Goal: Navigation & Orientation: Understand site structure

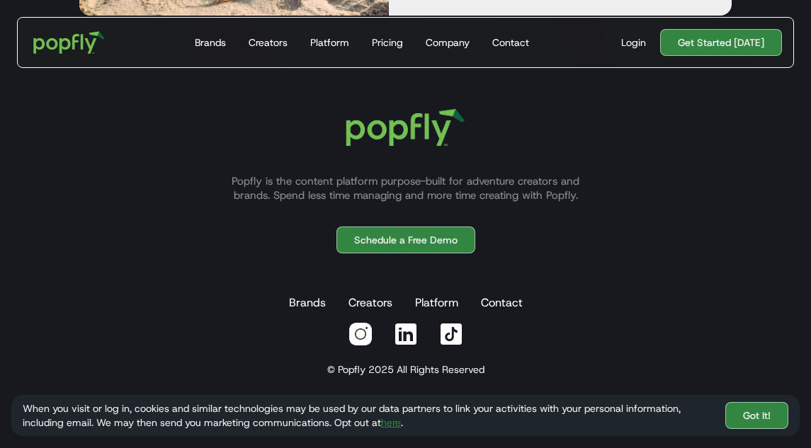
scroll to position [3999, 0]
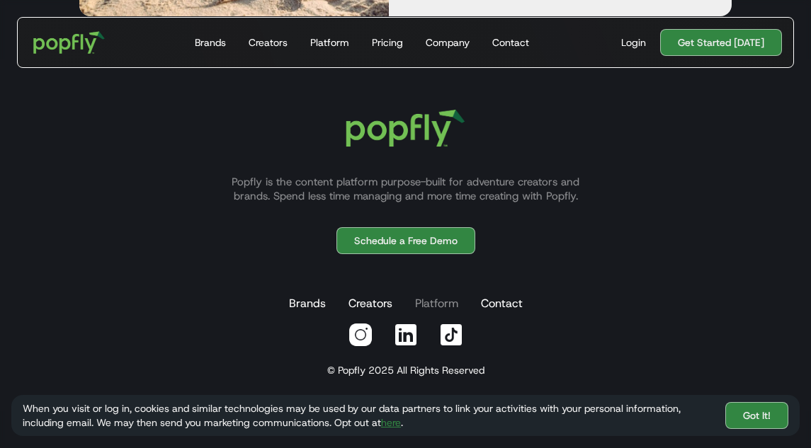
click at [446, 290] on link "Platform" at bounding box center [436, 304] width 49 height 28
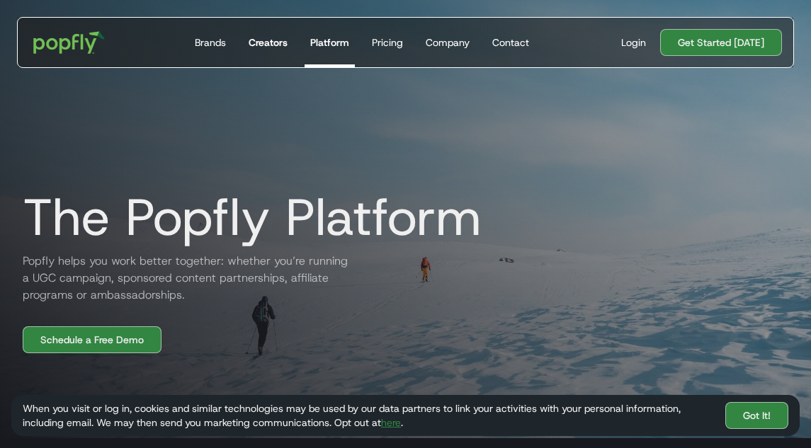
click at [275, 48] on div "Creators" at bounding box center [267, 42] width 39 height 14
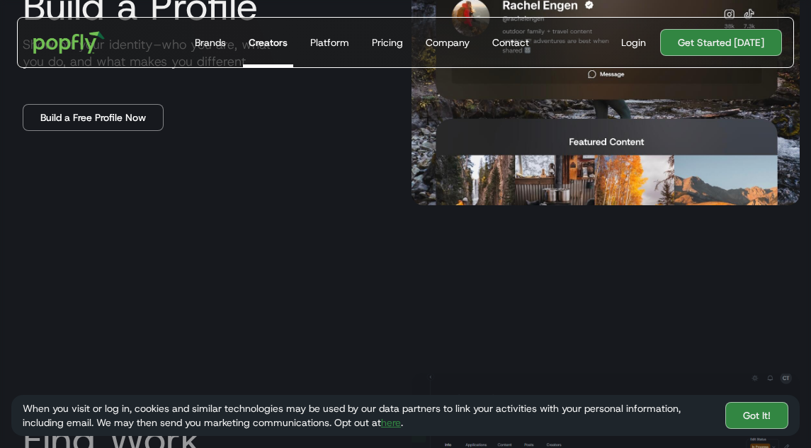
scroll to position [785, 0]
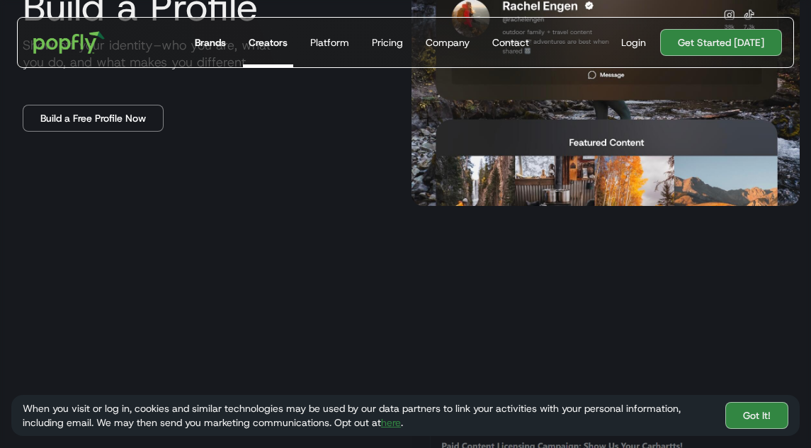
click at [226, 45] on div "Brands" at bounding box center [210, 42] width 31 height 14
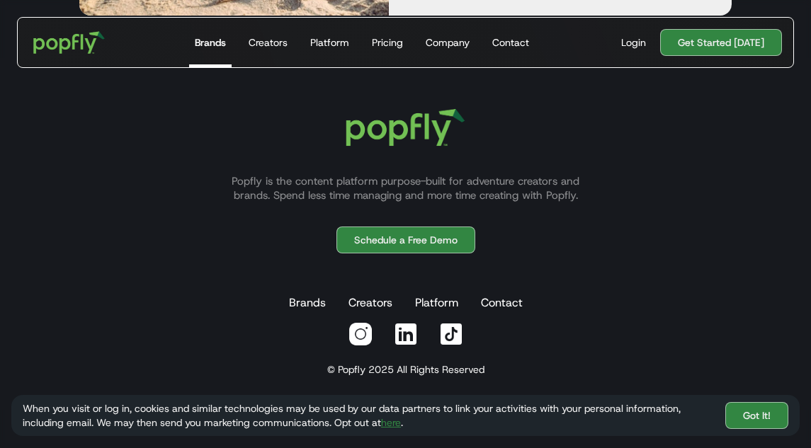
scroll to position [2523, 0]
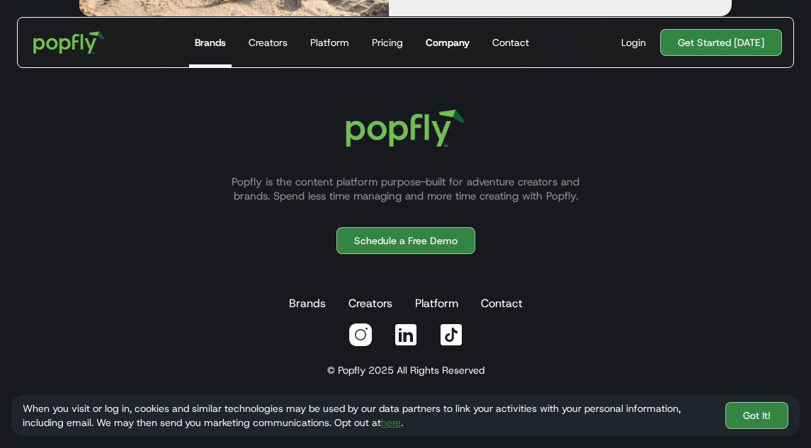
click at [459, 45] on div "Company" at bounding box center [447, 42] width 44 height 14
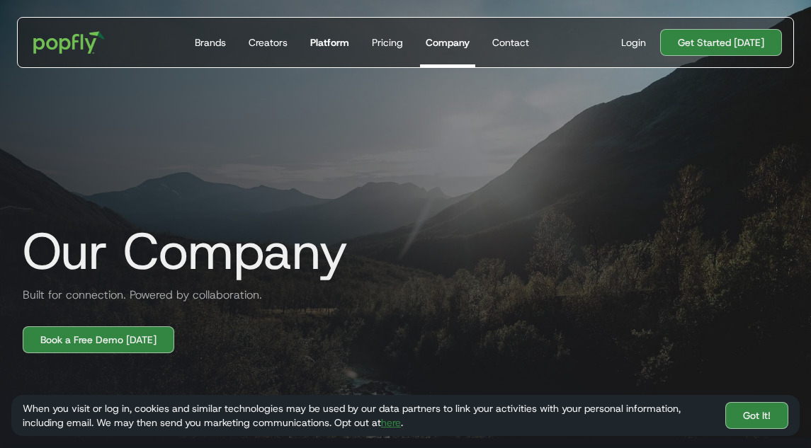
click at [346, 40] on div "Platform" at bounding box center [329, 42] width 39 height 14
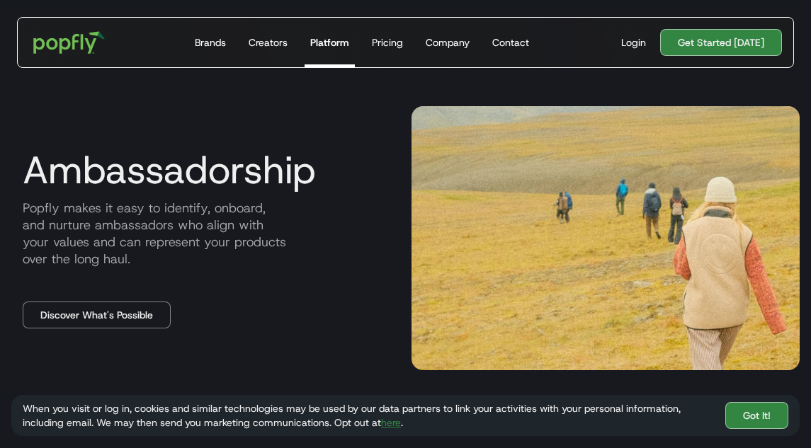
scroll to position [1736, 0]
